Goal: Find specific page/section: Find specific page/section

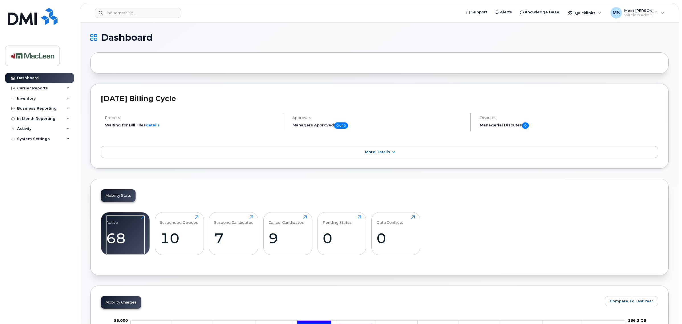
drag, startPoint x: 135, startPoint y: 231, endPoint x: 229, endPoint y: 207, distance: 96.4
click at [135, 231] on div "Active 68 Click to view more" at bounding box center [125, 233] width 38 height 36
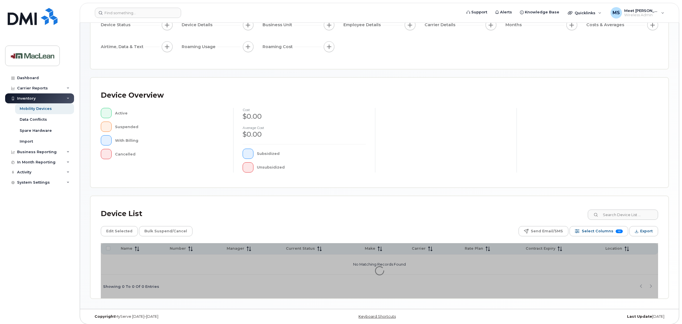
scroll to position [67, 0]
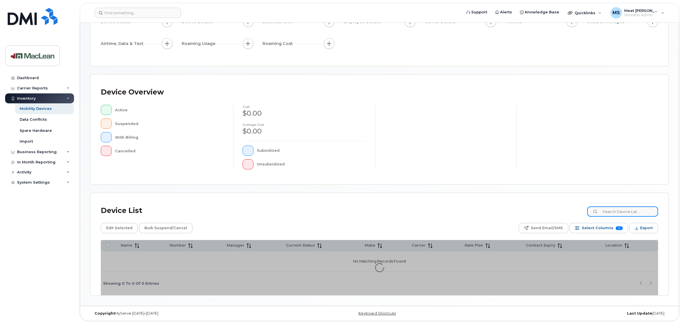
click at [643, 214] on input at bounding box center [622, 211] width 71 height 10
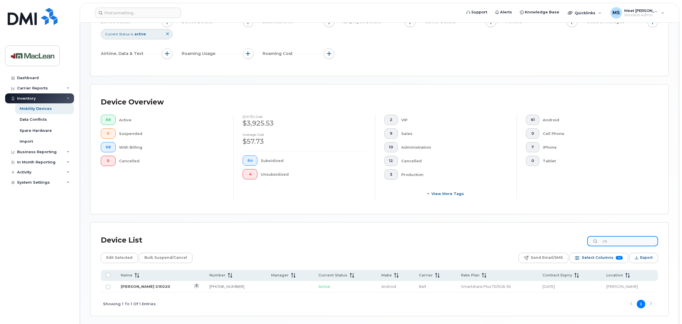
type input "c"
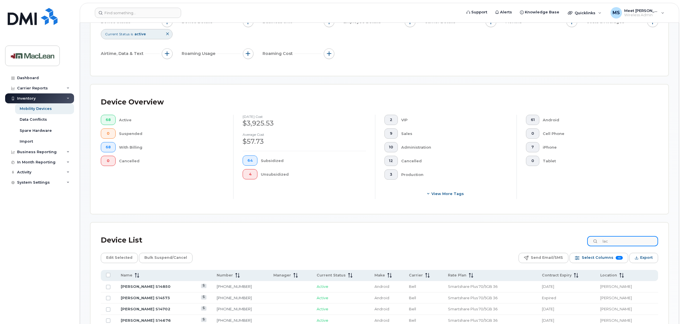
type input "lac"
